Goal: Browse casually: Explore the website without a specific task or goal

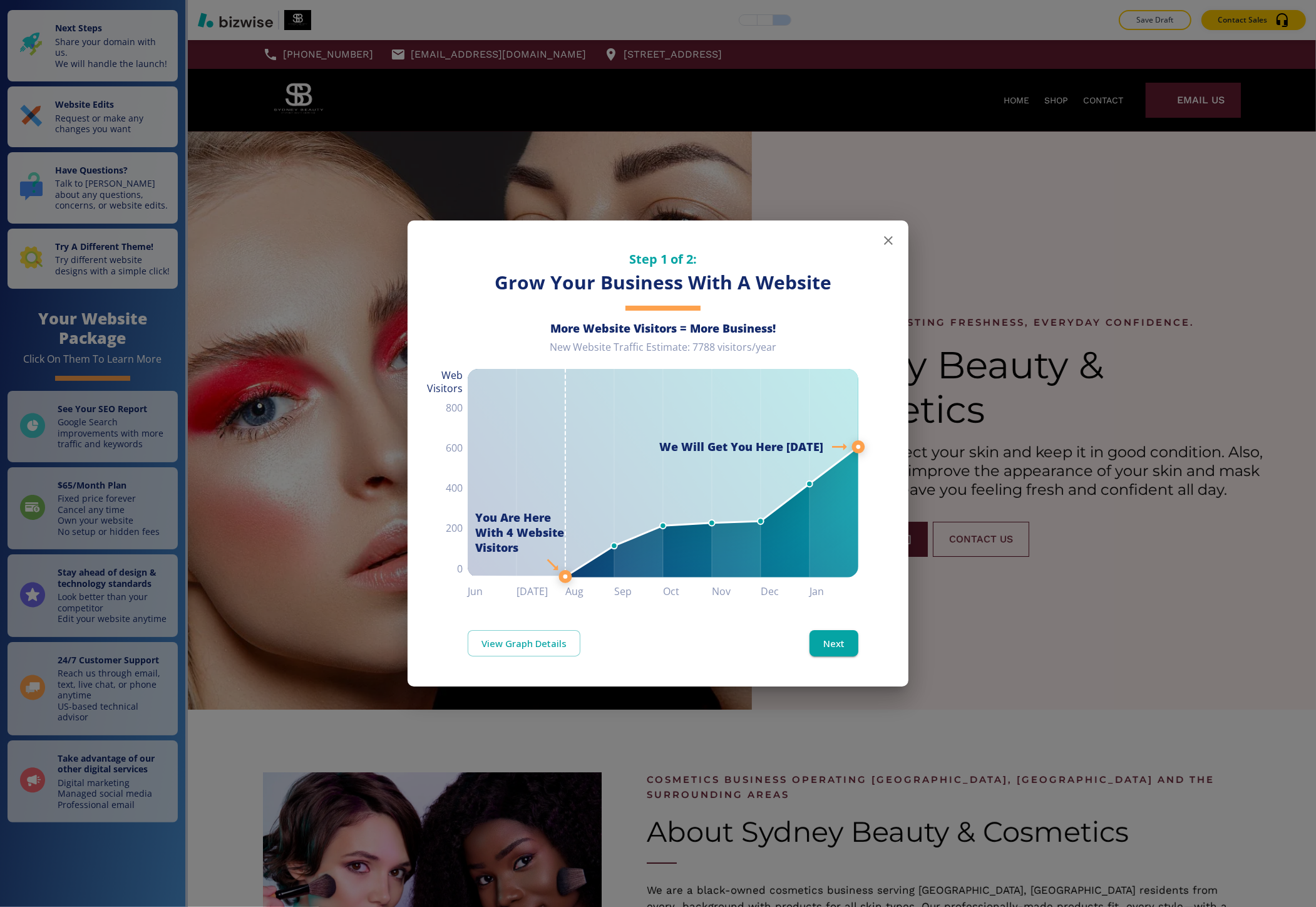
click at [1016, 620] on div "Step 1 of 2: Grow Your Business With A Website More Website Visitors = More Bus…" at bounding box center [658, 453] width 1316 height 907
